Goal: Information Seeking & Learning: Learn about a topic

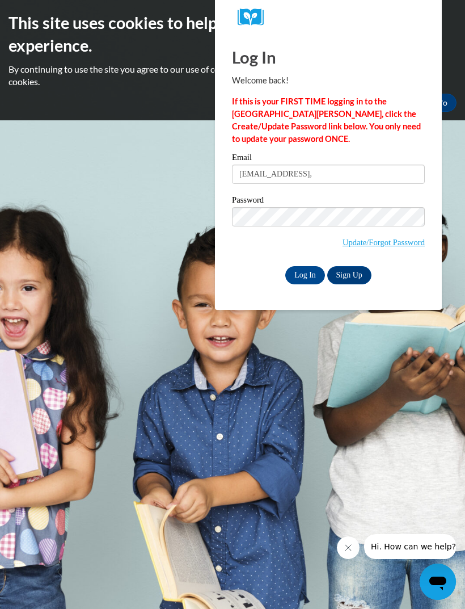
click at [305, 274] on input "Log In" at bounding box center [305, 275] width 40 height 18
click at [389, 174] on input "[EMAIL_ADDRESS]," at bounding box center [328, 173] width 193 height 19
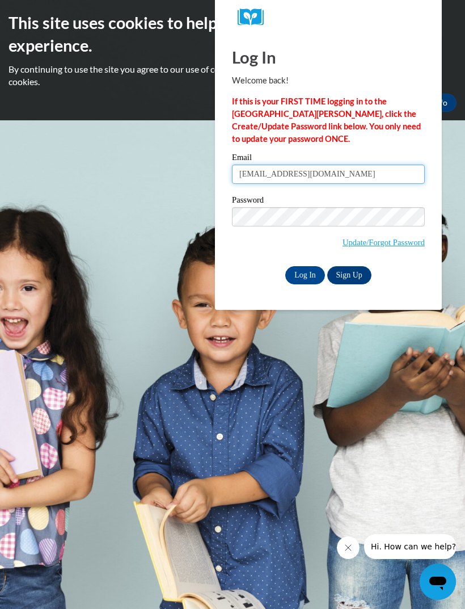
type input "[EMAIL_ADDRESS][DOMAIN_NAME]"
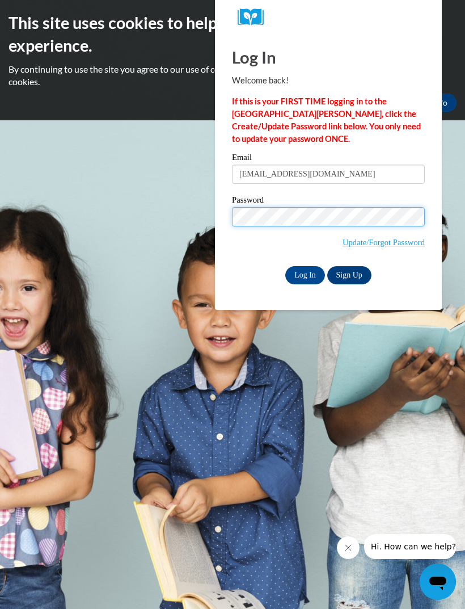
click at [311, 274] on input "Log In" at bounding box center [305, 275] width 40 height 18
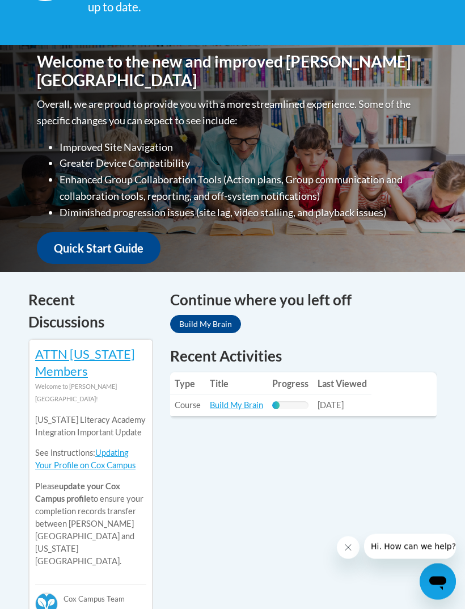
scroll to position [281, 0]
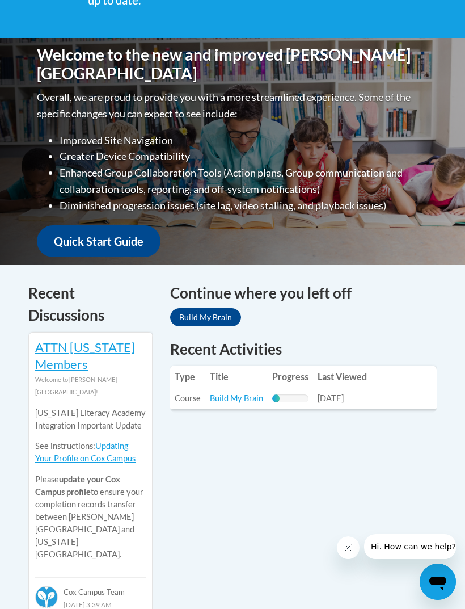
click at [252, 394] on link "Build My Brain" at bounding box center [236, 398] width 53 height 10
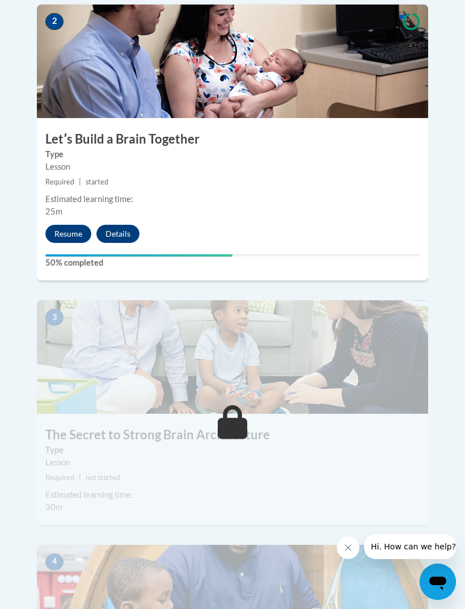
scroll to position [626, 0]
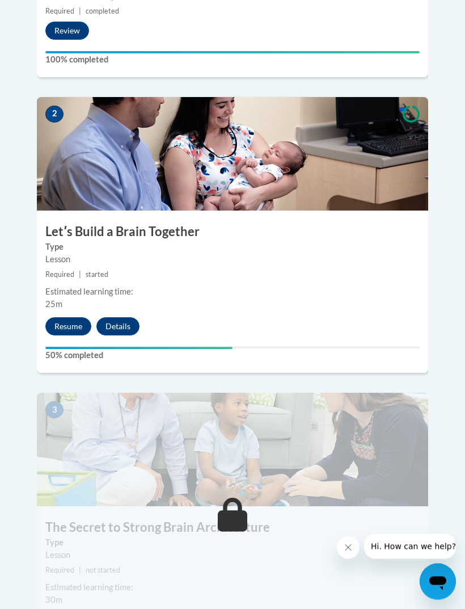
click at [67, 318] on button "Resume" at bounding box center [68, 327] width 46 height 18
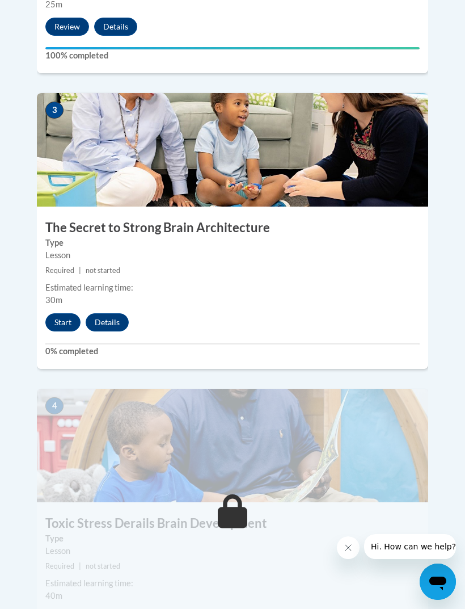
scroll to position [930, 0]
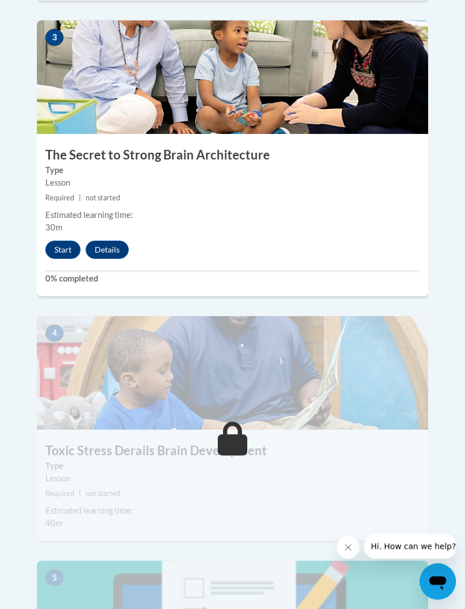
click at [74, 241] on button "Start" at bounding box center [62, 250] width 35 height 18
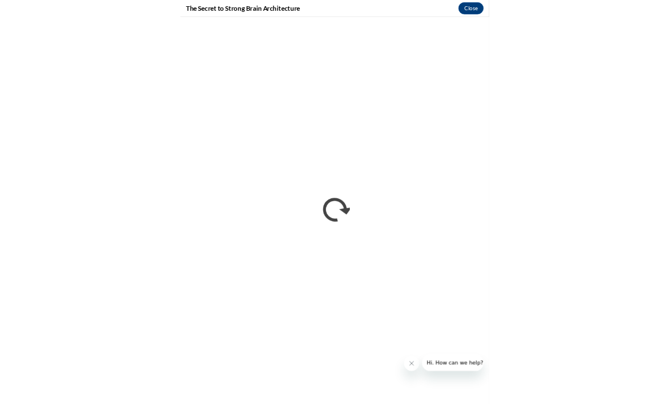
scroll to position [579, 0]
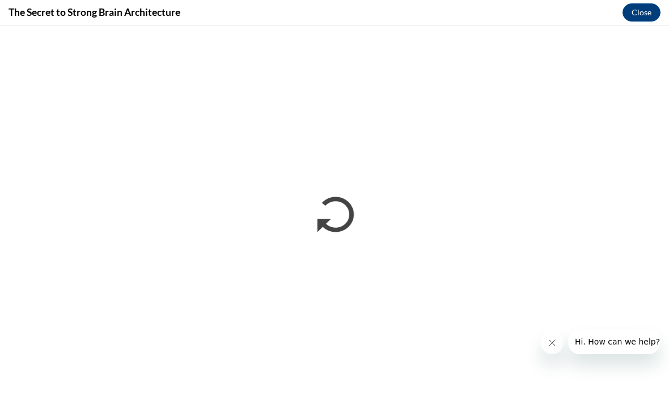
click at [465, 338] on button "Close message from company" at bounding box center [552, 343] width 23 height 23
